Goal: Complete application form: Complete application form

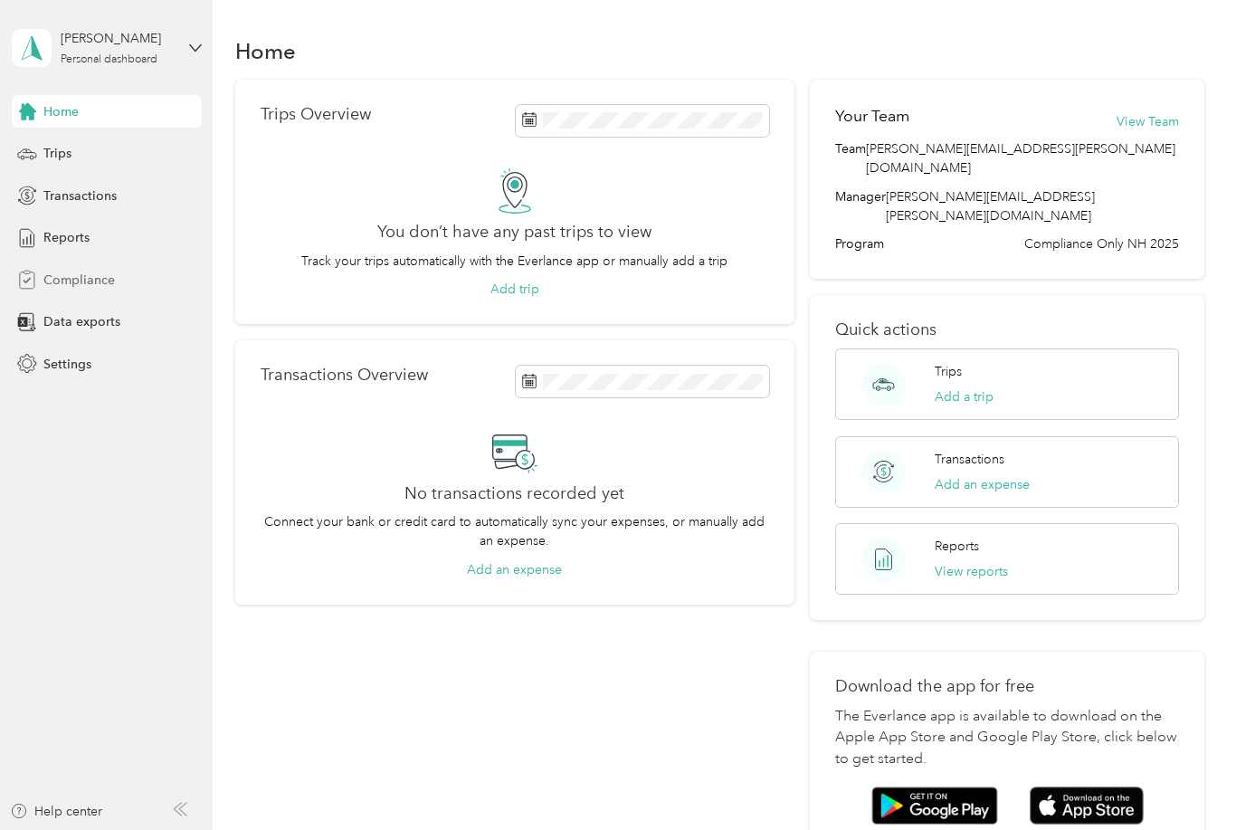
click at [86, 285] on span "Compliance" at bounding box center [78, 280] width 71 height 19
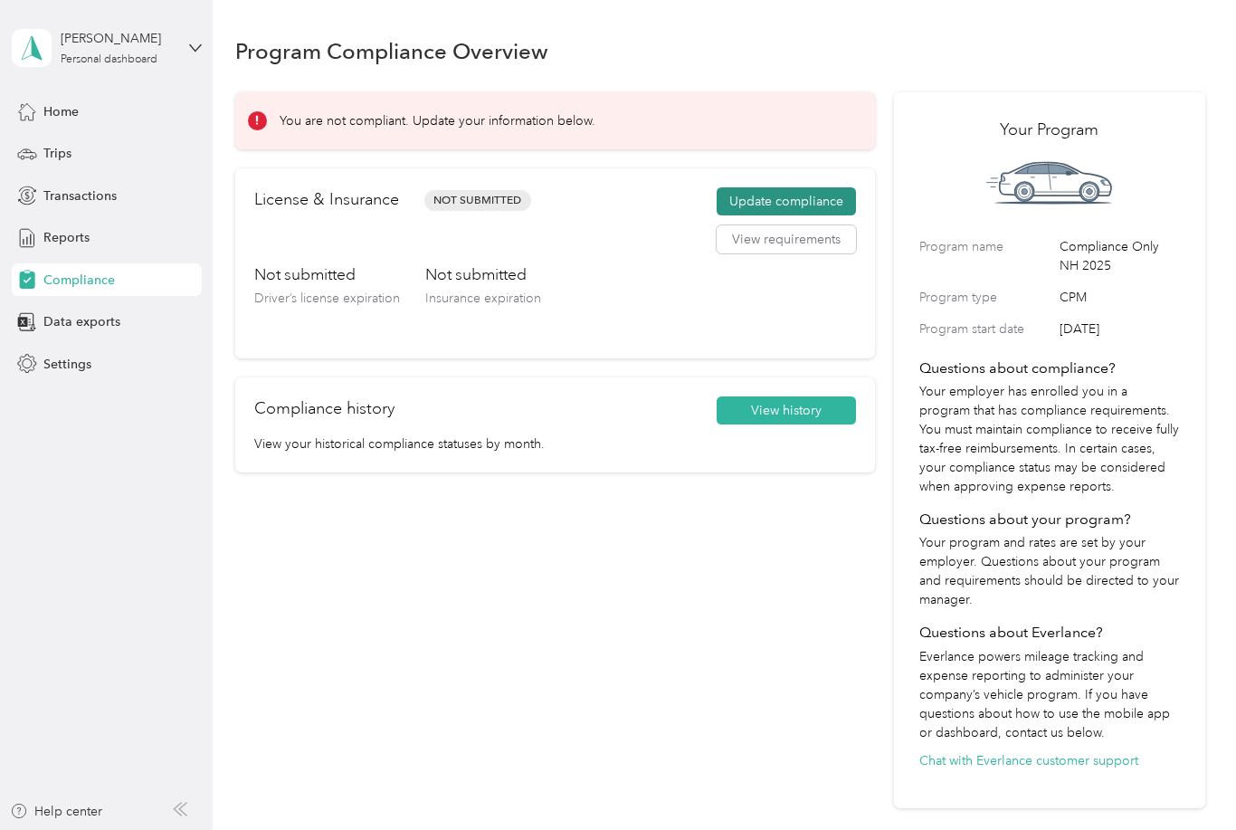
click at [810, 187] on button "Update compliance" at bounding box center [786, 201] width 139 height 29
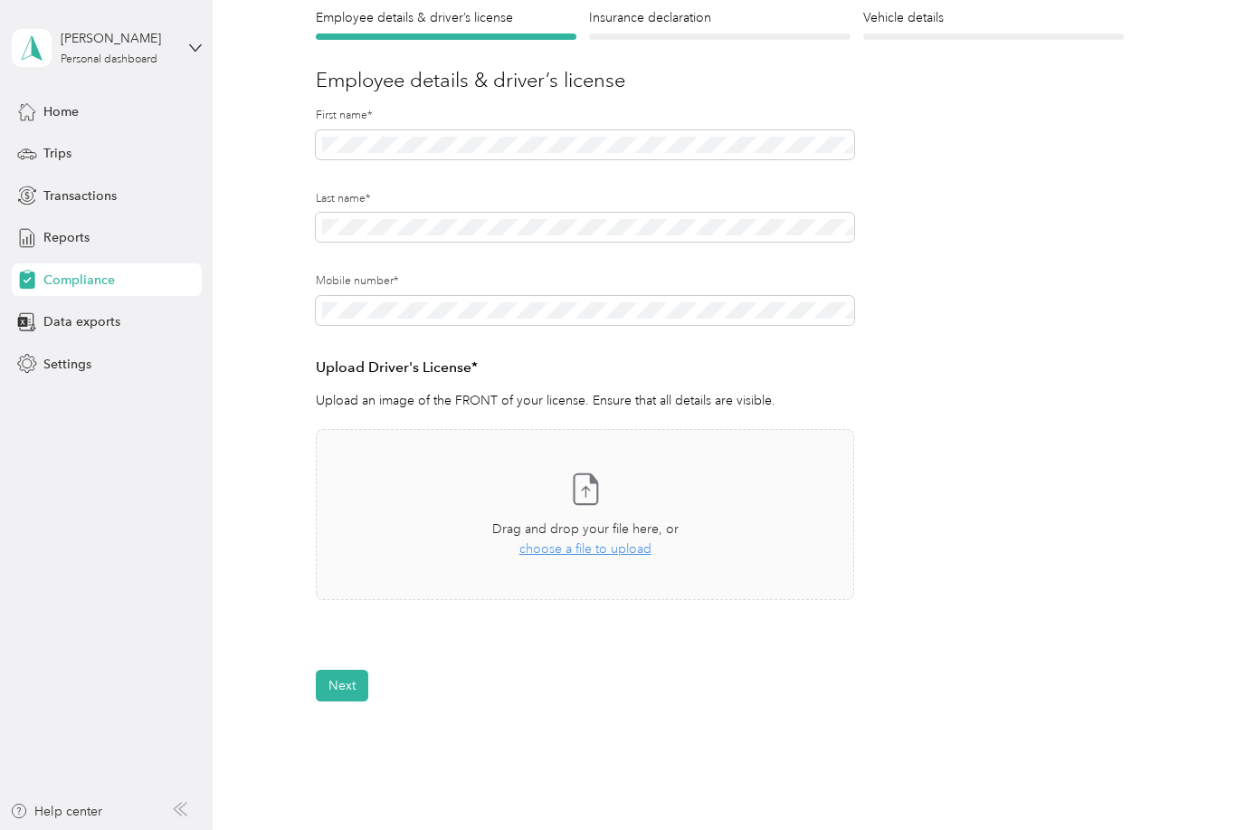
scroll to position [170, 0]
click at [595, 504] on div "Take a photo or choose a photo from your library Drag and drop your file here, …" at bounding box center [585, 512] width 508 height 140
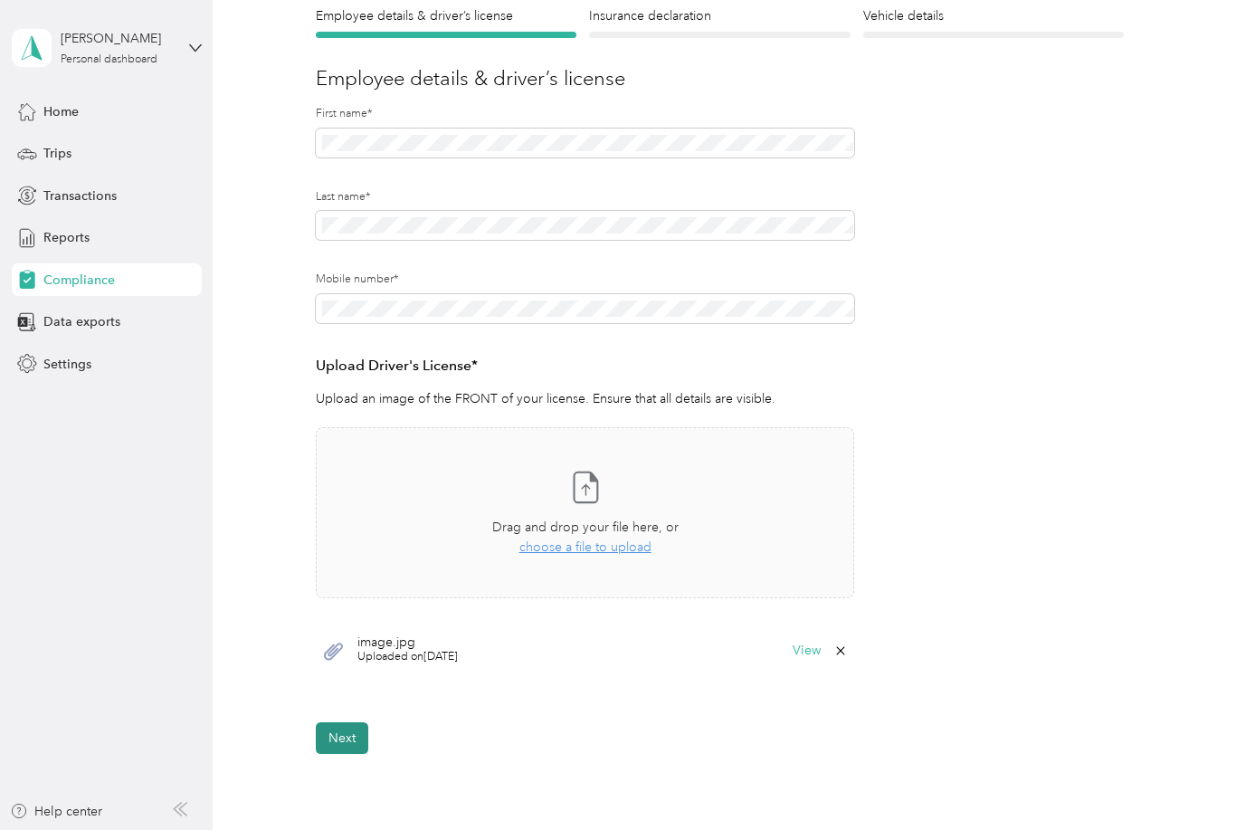
click at [356, 728] on button "Next" at bounding box center [342, 738] width 52 height 32
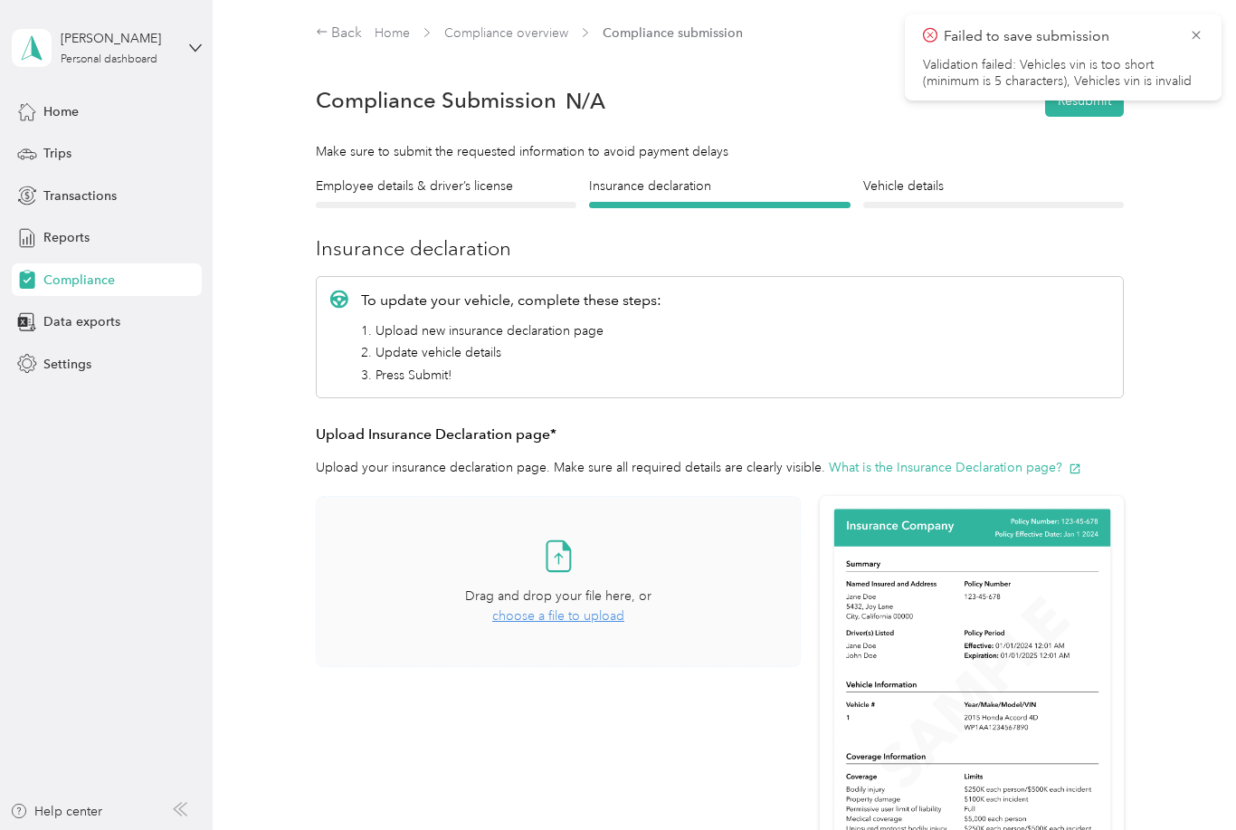
click at [605, 608] on span "choose a file to upload" at bounding box center [558, 615] width 132 height 15
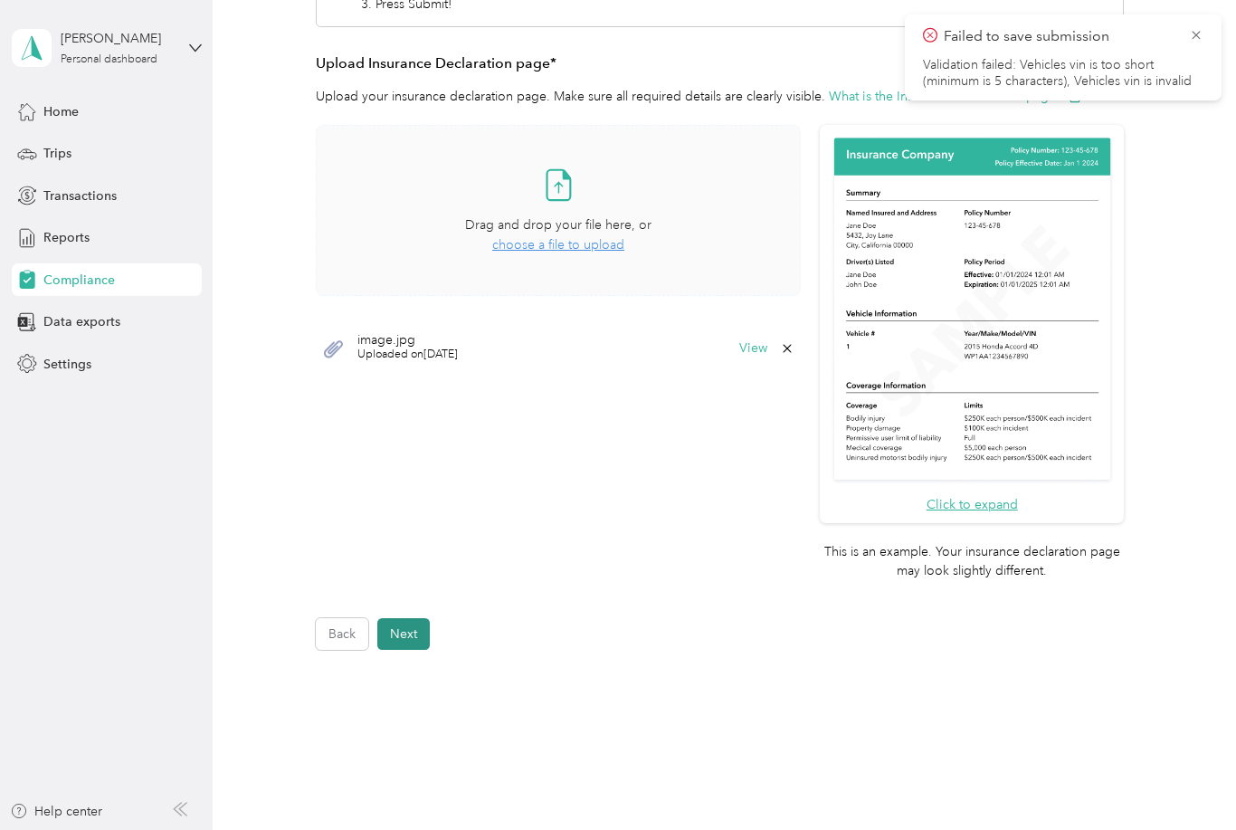
click at [403, 618] on button "Next" at bounding box center [403, 634] width 52 height 32
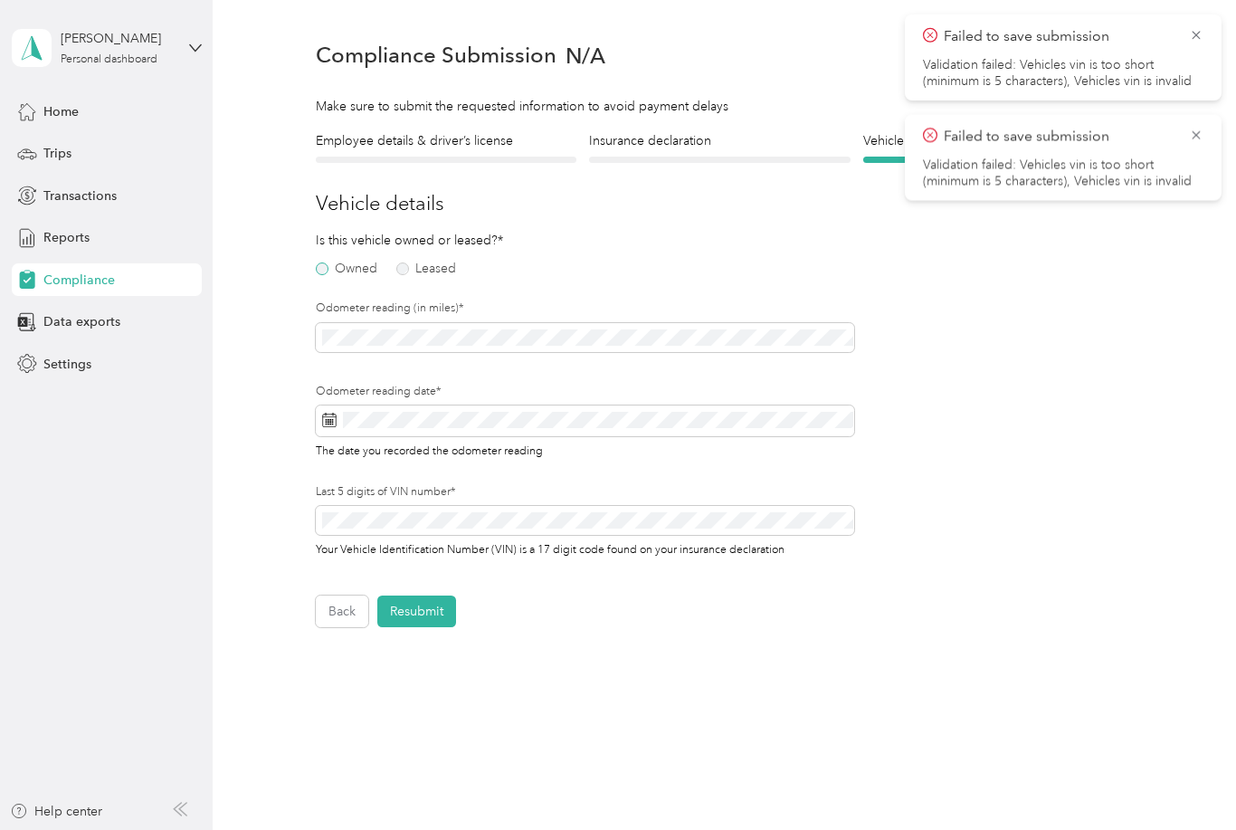
click at [337, 266] on label "Owned" at bounding box center [347, 268] width 62 height 13
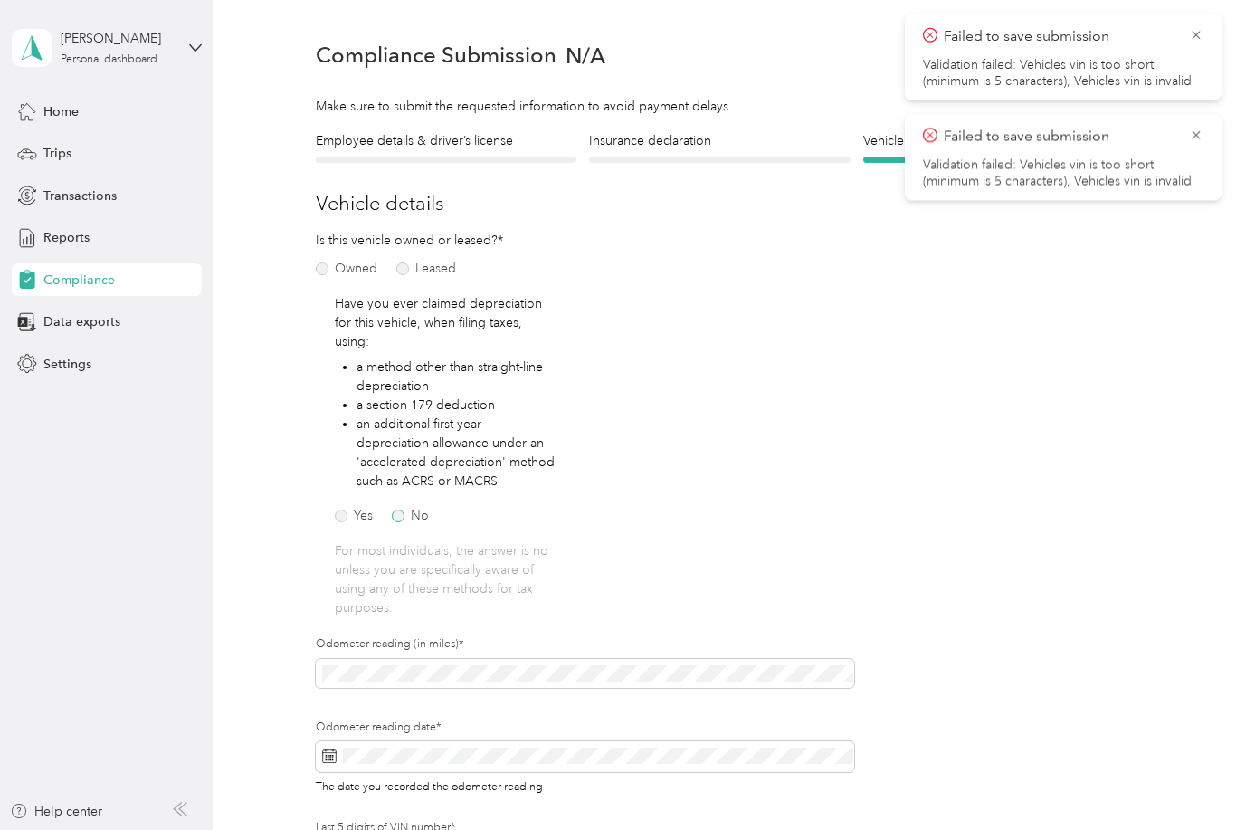
click at [405, 509] on label "No" at bounding box center [410, 515] width 37 height 13
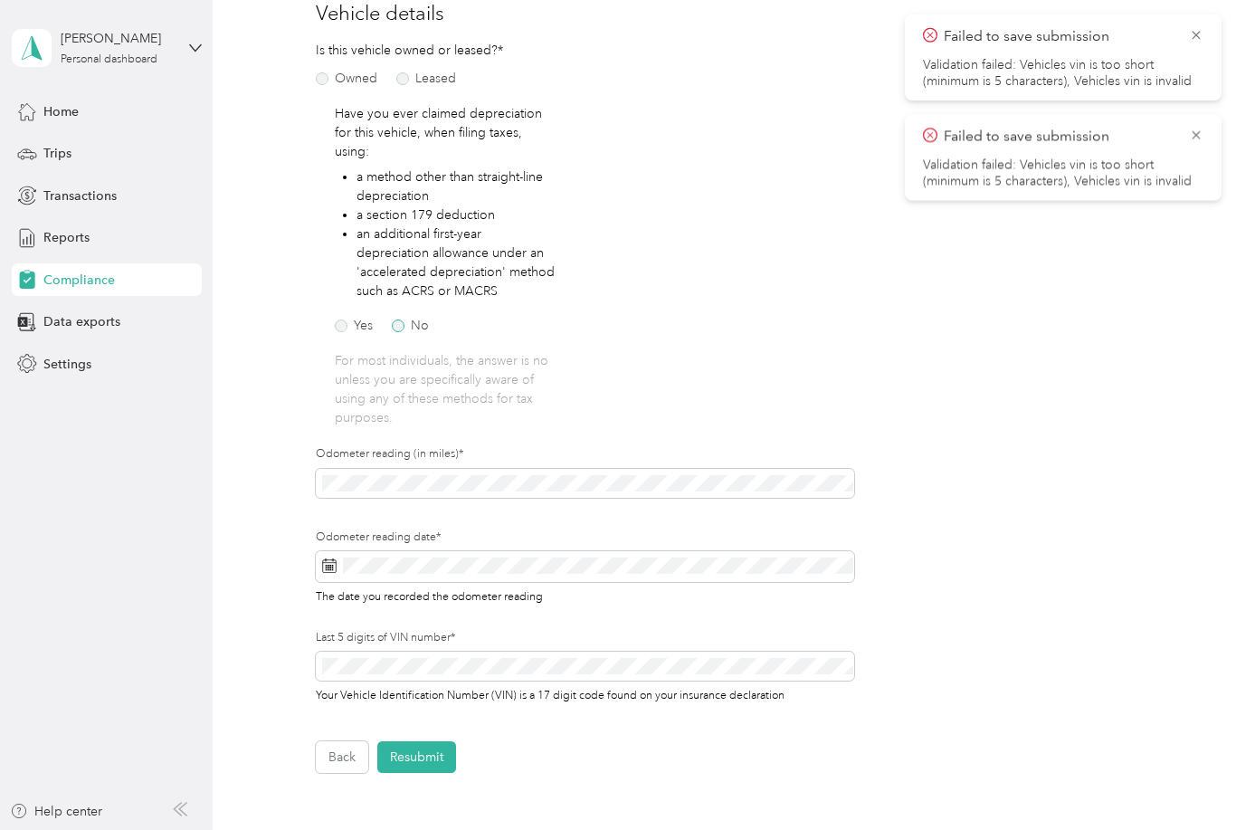
scroll to position [235, 0]
click at [464, 551] on span at bounding box center [585, 566] width 539 height 31
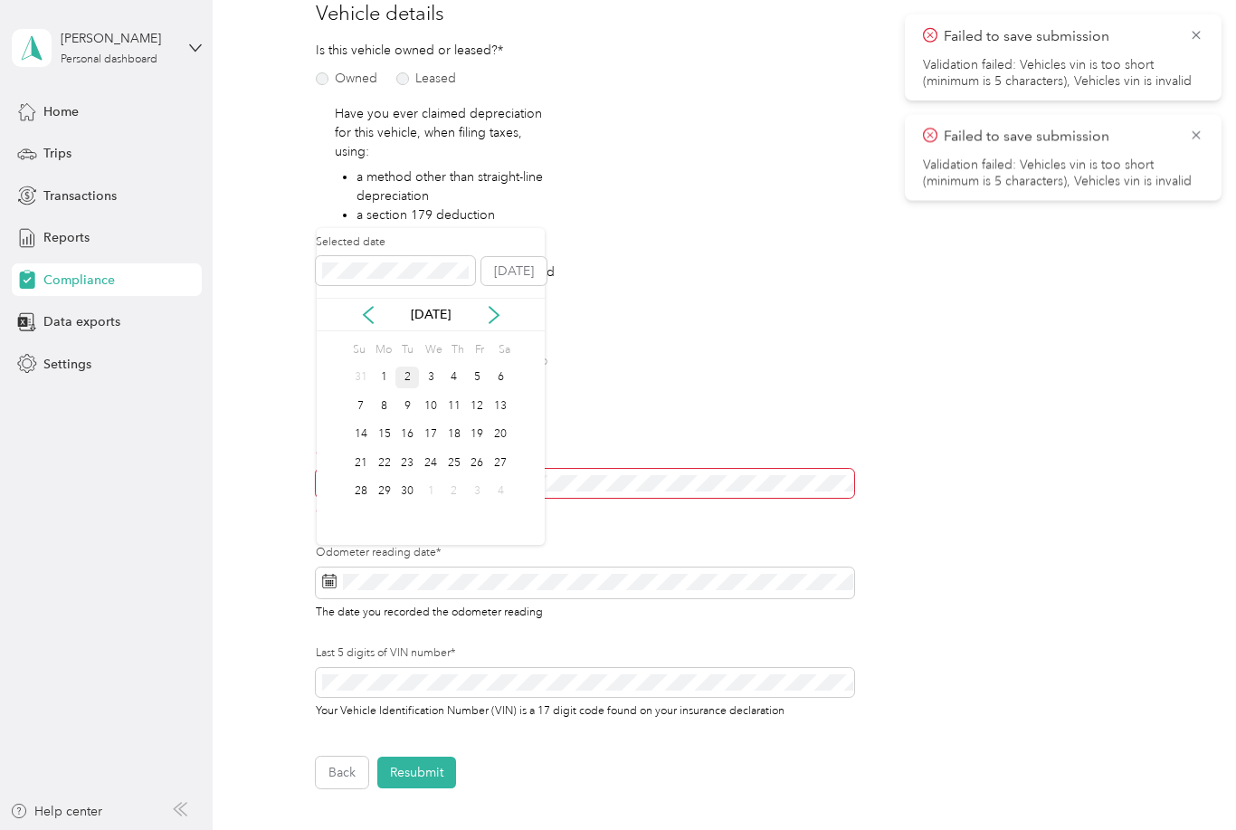
click at [408, 377] on div "2" at bounding box center [407, 377] width 24 height 23
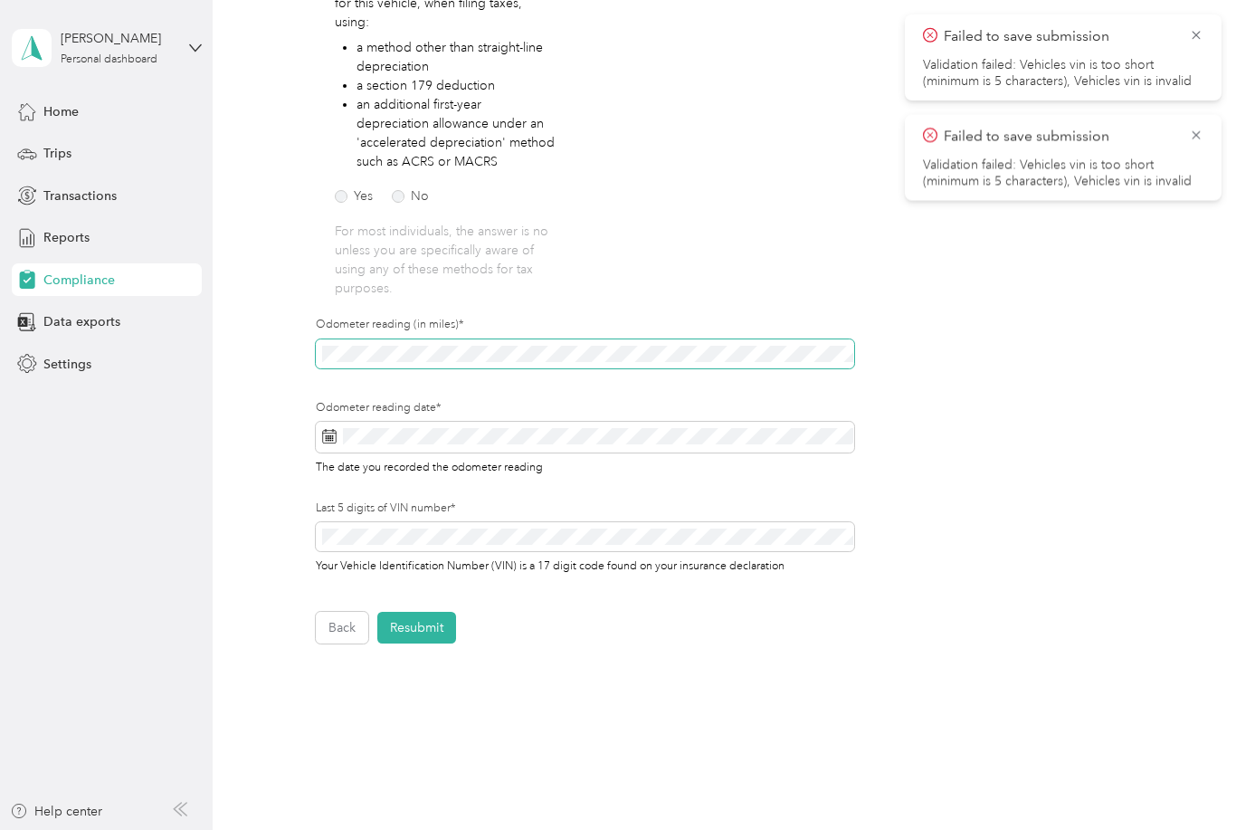
scroll to position [362, 0]
click at [436, 614] on button "Resubmit" at bounding box center [416, 630] width 79 height 32
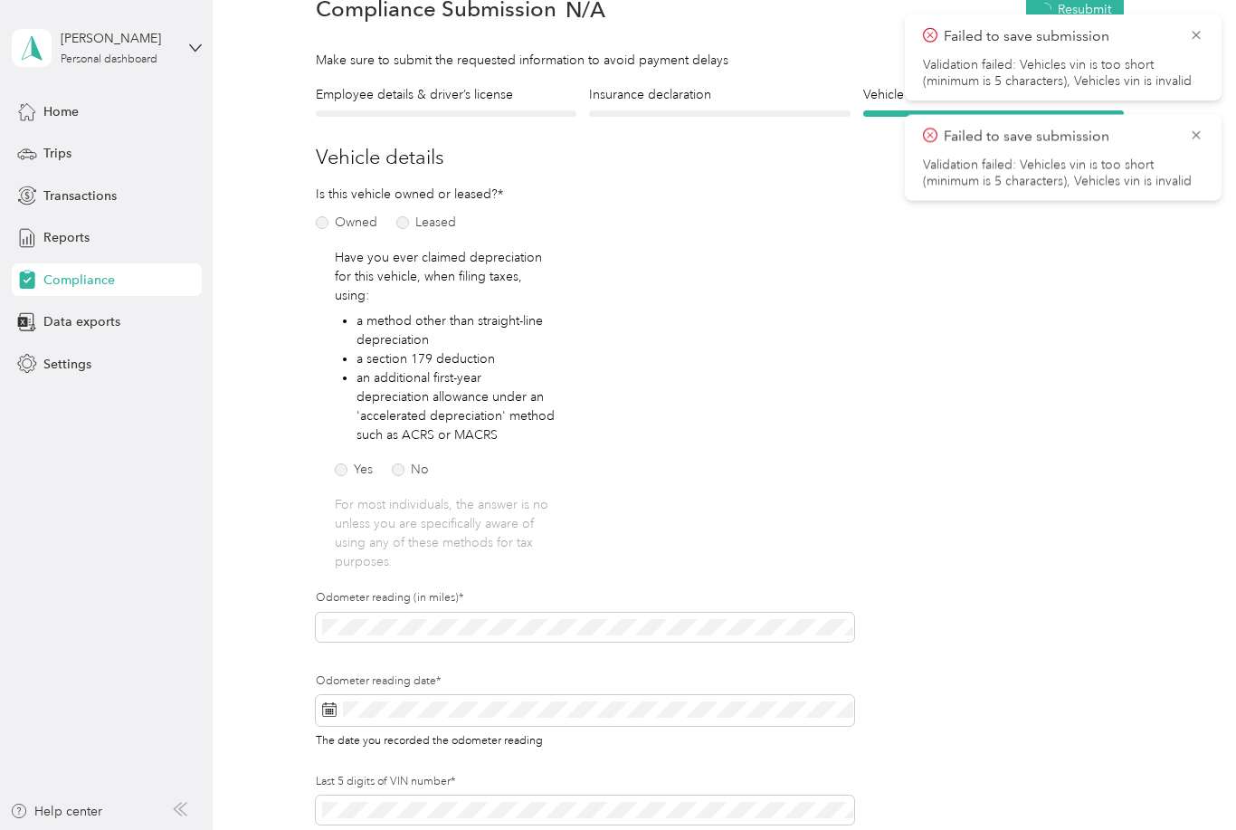
scroll to position [22, 0]
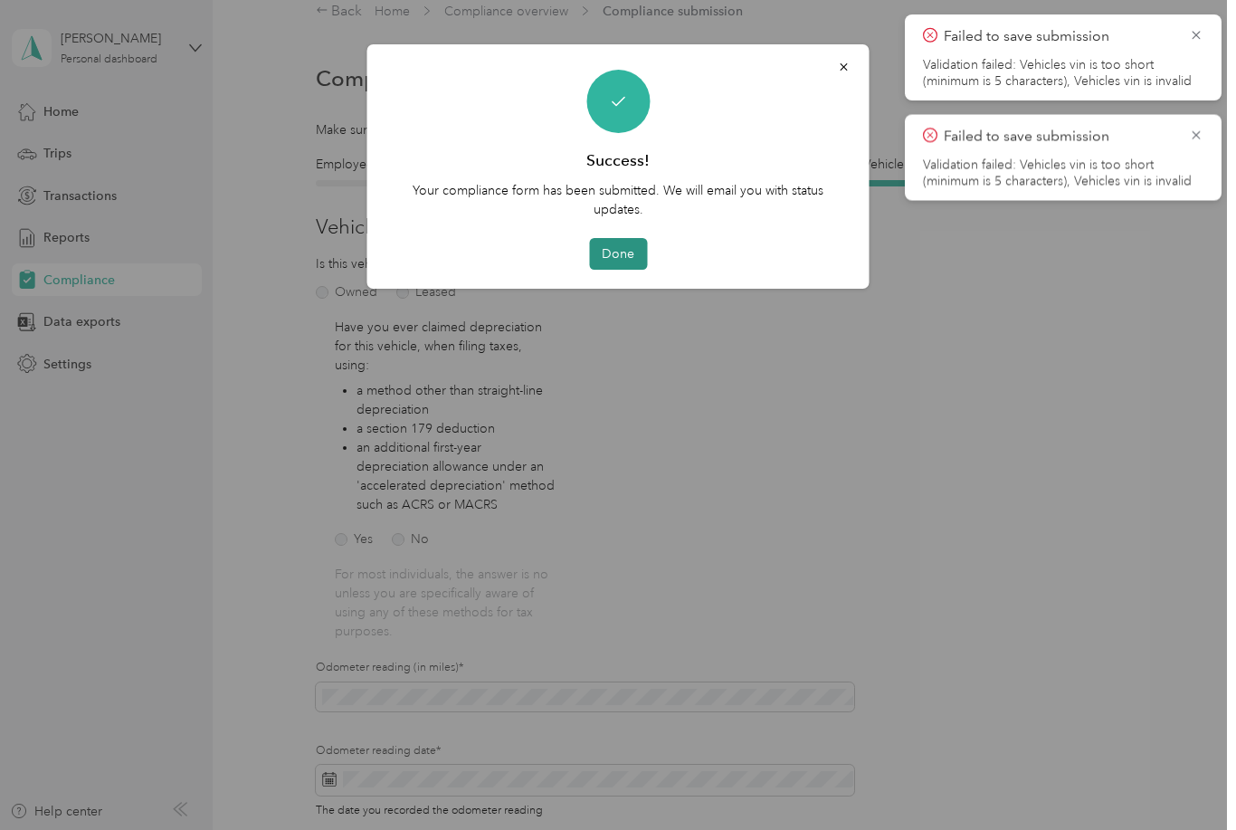
click at [621, 252] on button "Done" at bounding box center [618, 254] width 58 height 32
